Goal: Find specific fact: Find specific fact

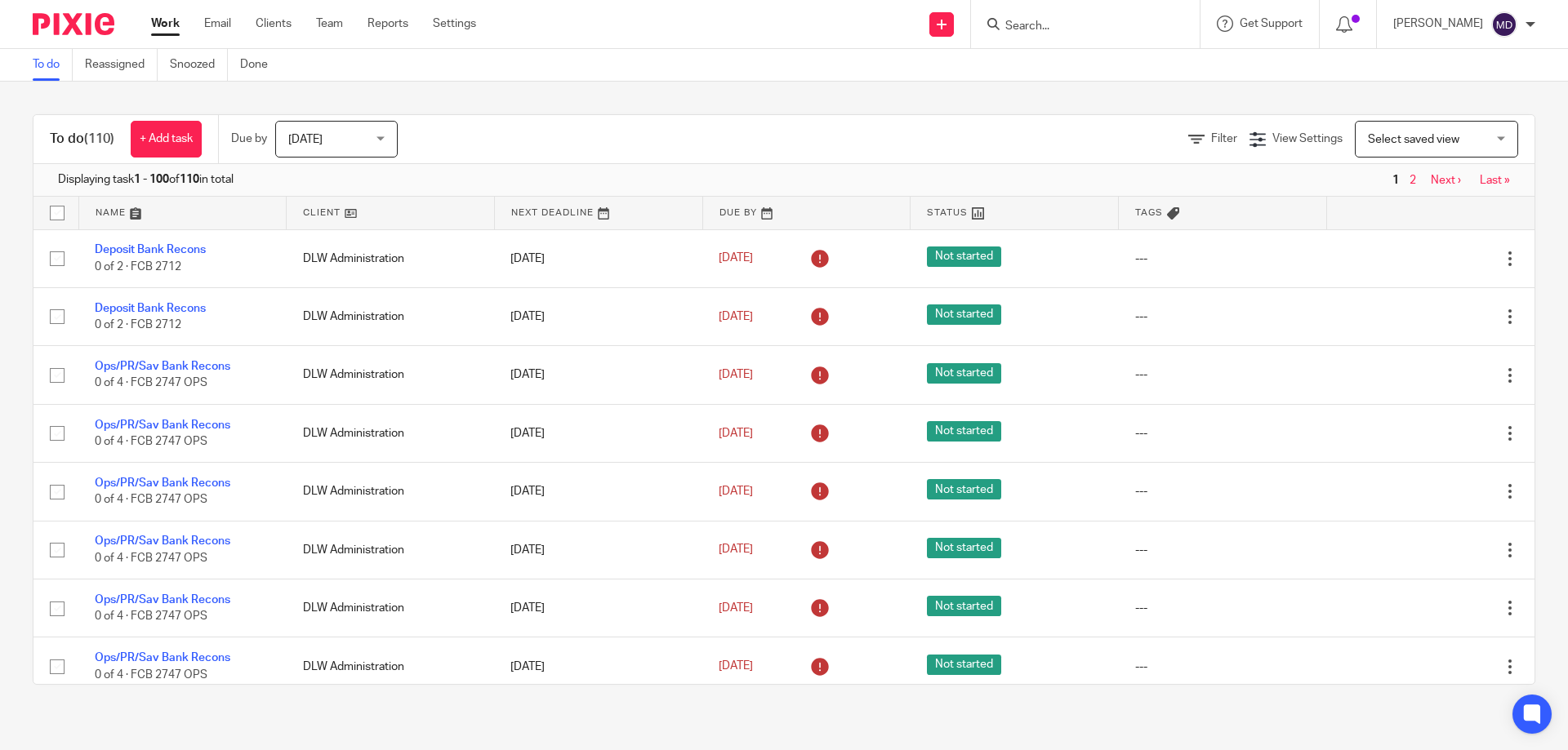
click at [1061, 28] on input "Search" at bounding box center [1077, 27] width 147 height 15
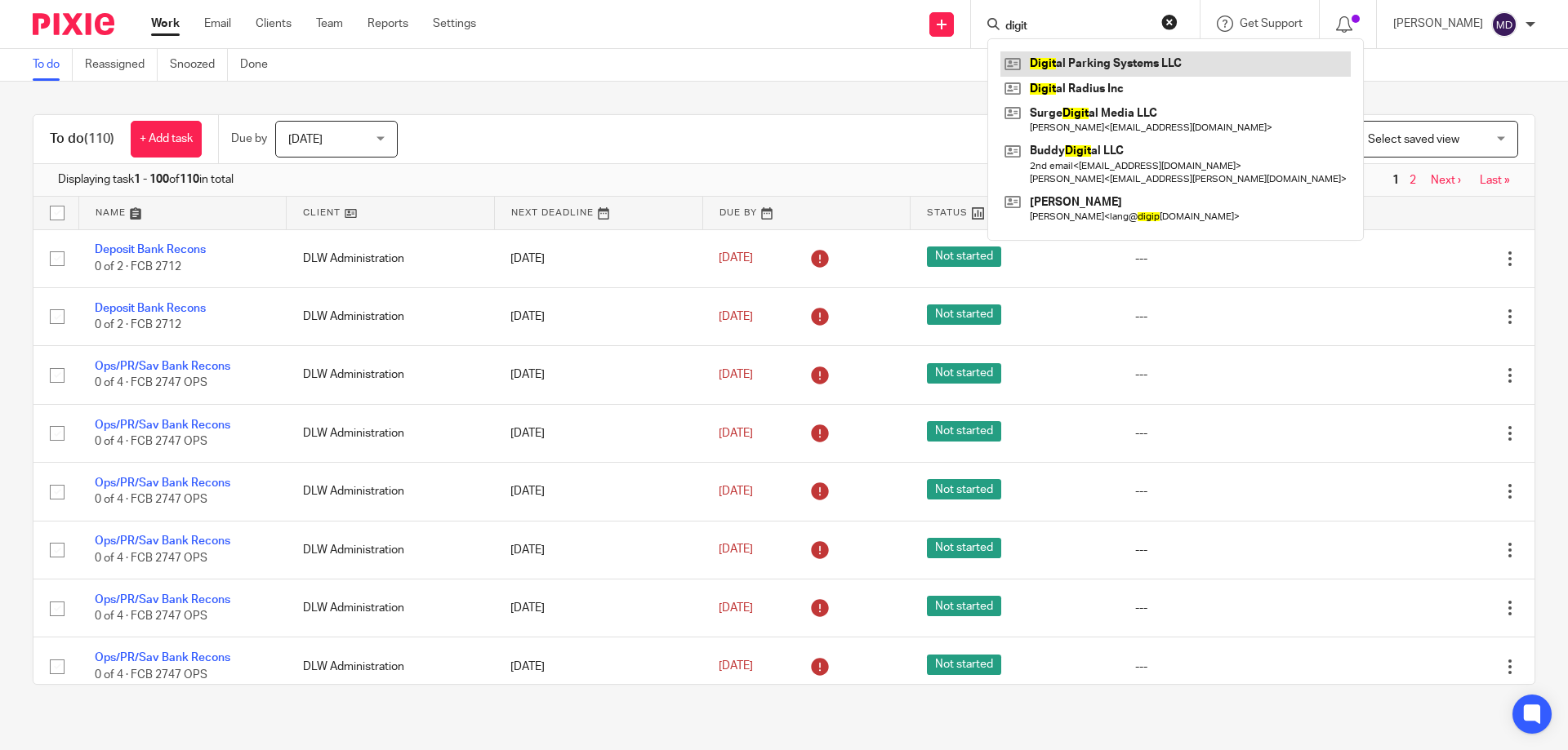
type input "digit"
click at [1071, 58] on link at bounding box center [1175, 64] width 350 height 25
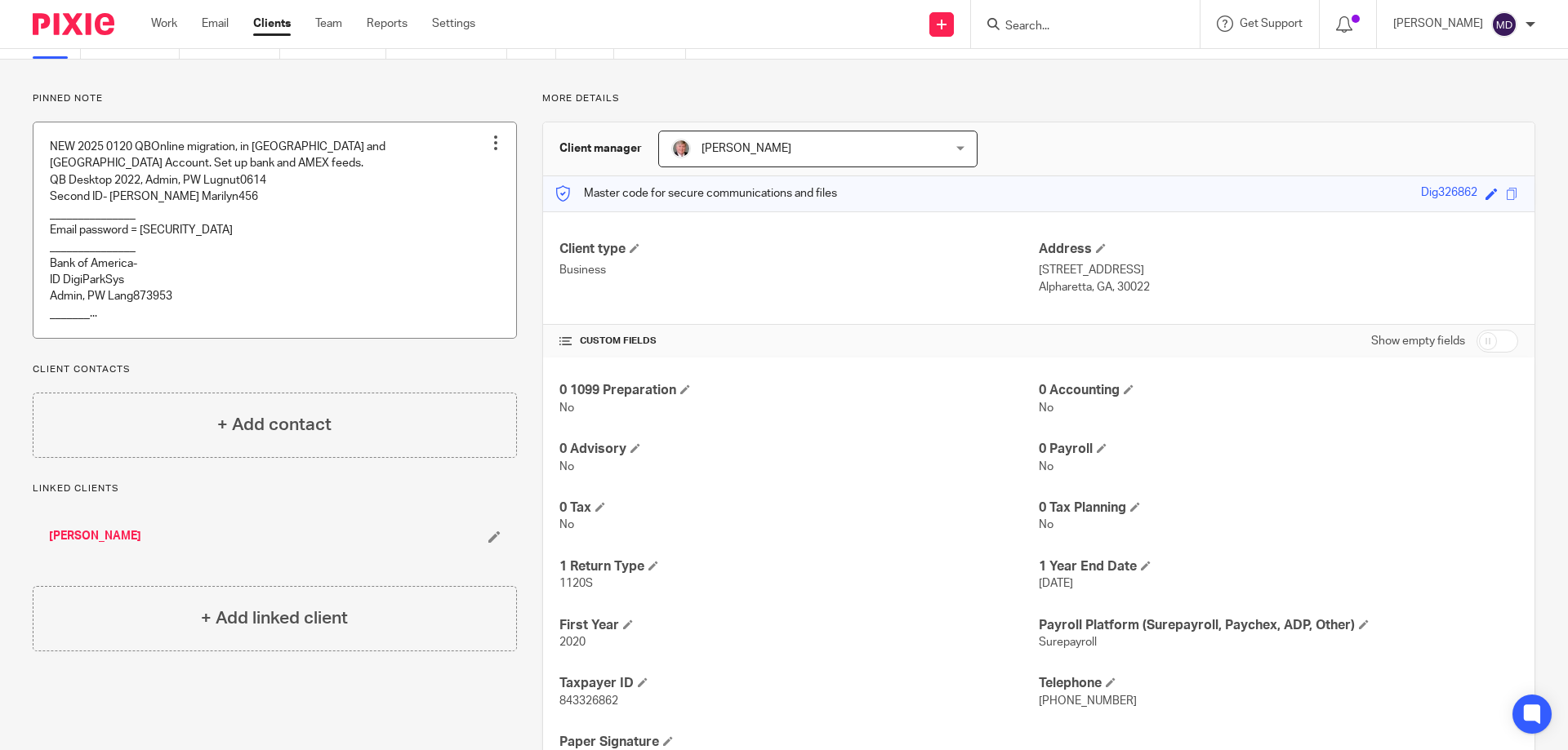
scroll to position [158, 0]
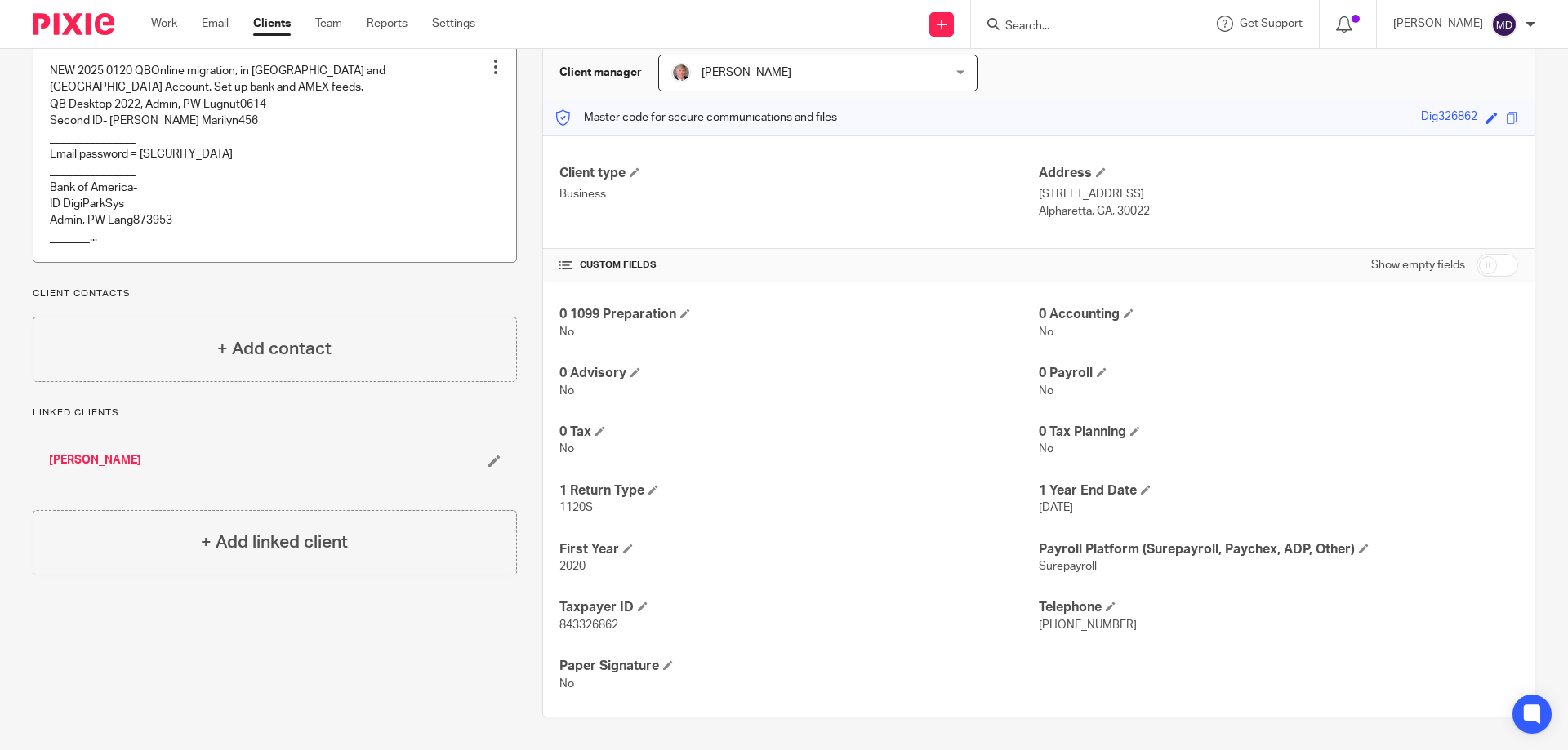
click at [497, 65] on div at bounding box center [496, 66] width 16 height 16
click at [465, 127] on span "Edit note" at bounding box center [463, 131] width 45 height 11
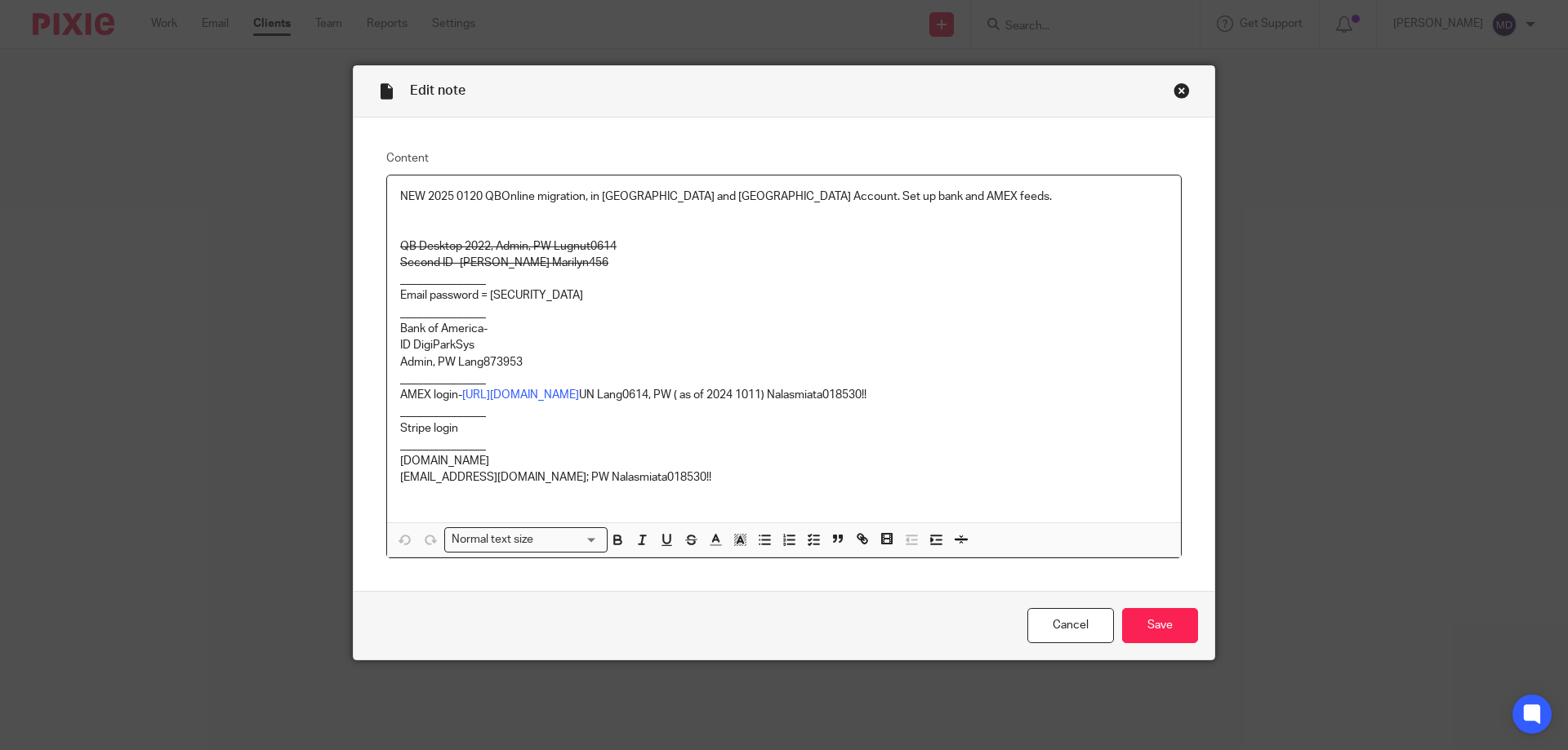
drag, startPoint x: 954, startPoint y: 393, endPoint x: 839, endPoint y: 399, distance: 115.2
click at [839, 399] on p "AMEX login- https://global.americanexpress.com UN Lang0614, PW ( as of 2024 101…" at bounding box center [784, 394] width 767 height 16
copy p "Nalasmiata018530!!"
